Goal: Information Seeking & Learning: Learn about a topic

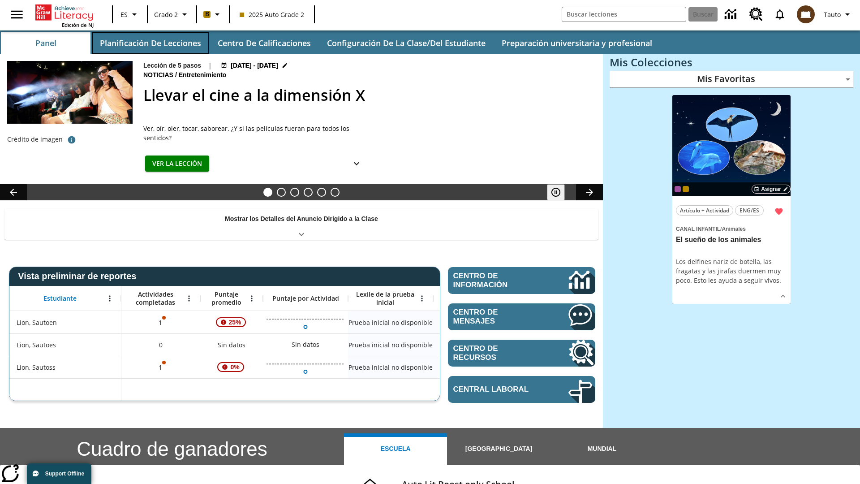
click at [150, 43] on button "Planificación de lecciones" at bounding box center [150, 43] width 116 height 22
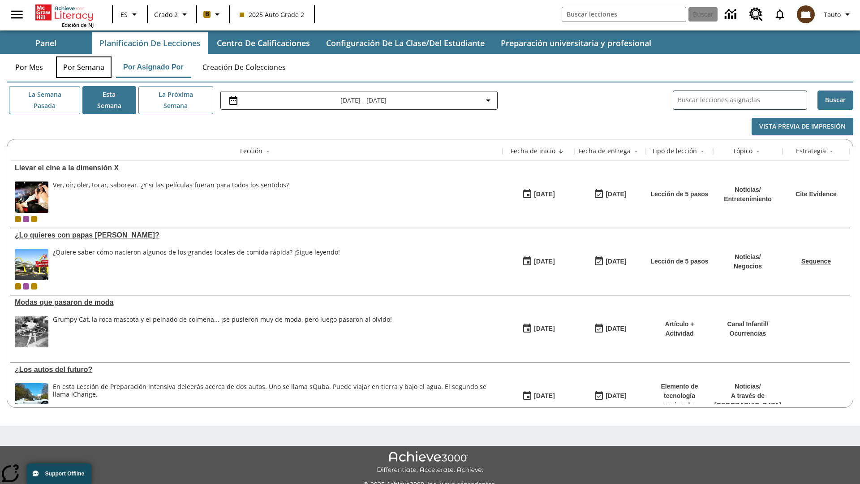
click at [84, 67] on button "Por semana" at bounding box center [84, 67] width 56 height 22
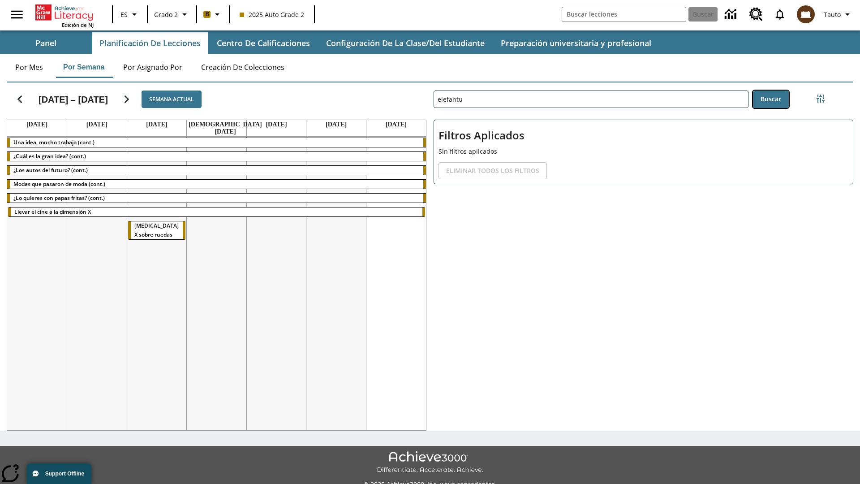
click at [771, 99] on button "Buscar" at bounding box center [771, 98] width 36 height 17
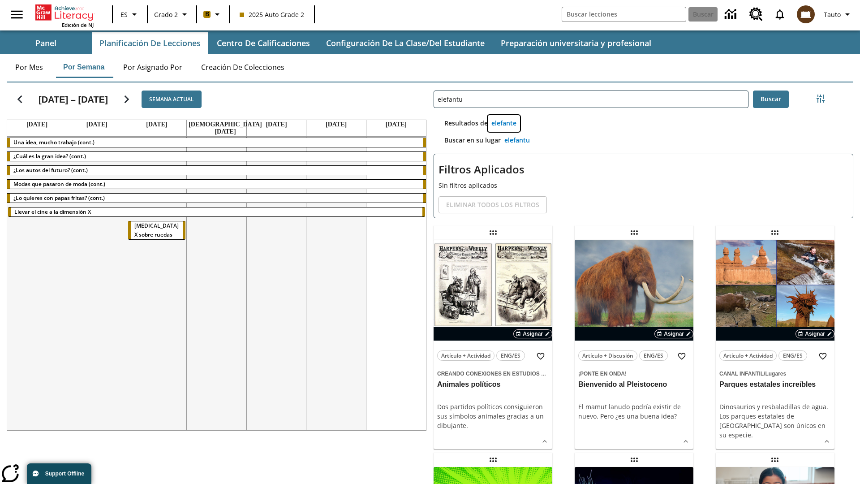
click at [504, 123] on button "elefante" at bounding box center [504, 123] width 32 height 17
type input "elefante"
